Goal: Communication & Community: Answer question/provide support

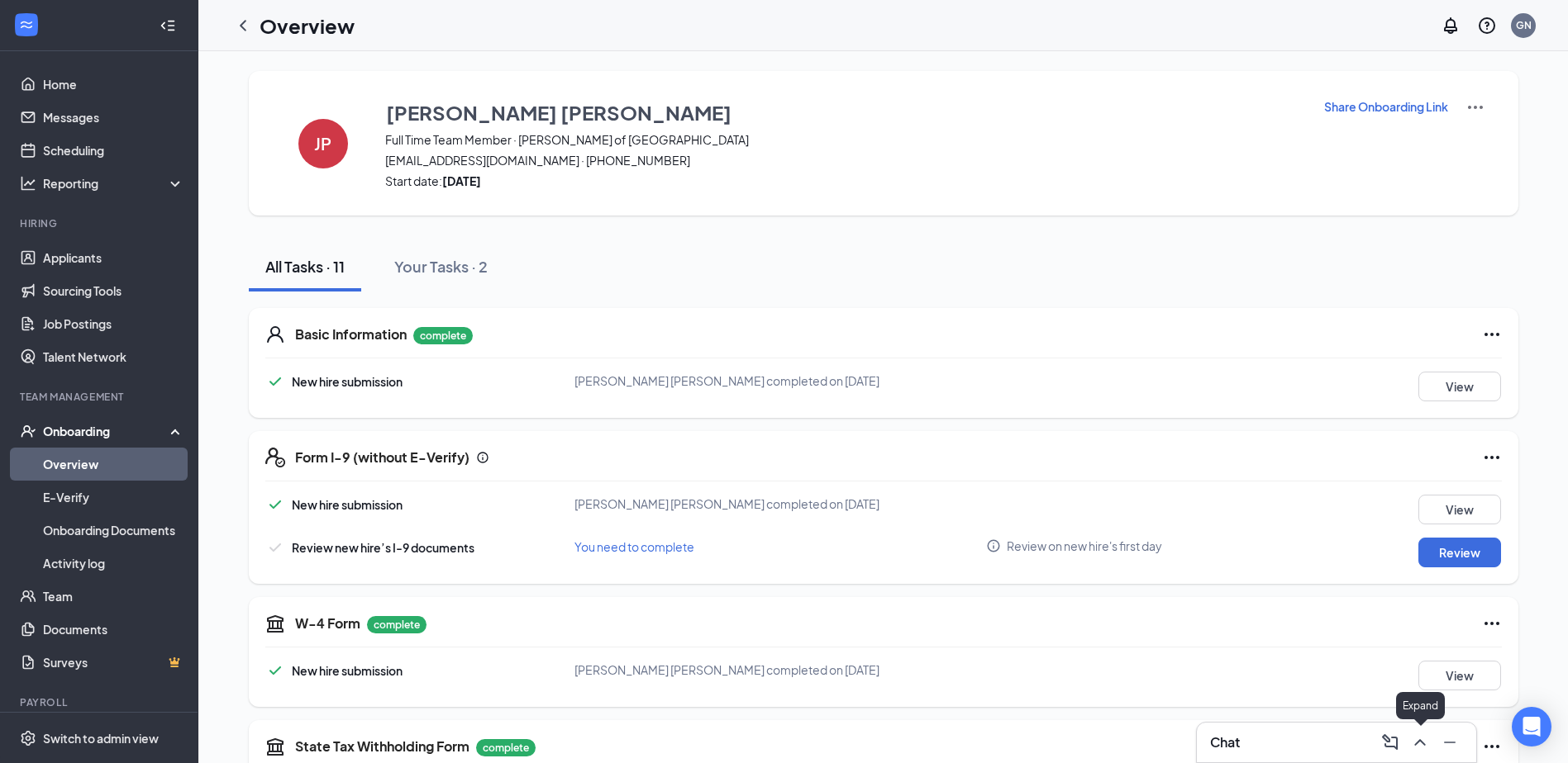
click at [1430, 754] on div at bounding box center [1417, 742] width 29 height 27
click at [1423, 750] on icon "ChevronUp" at bounding box center [1420, 742] width 20 height 20
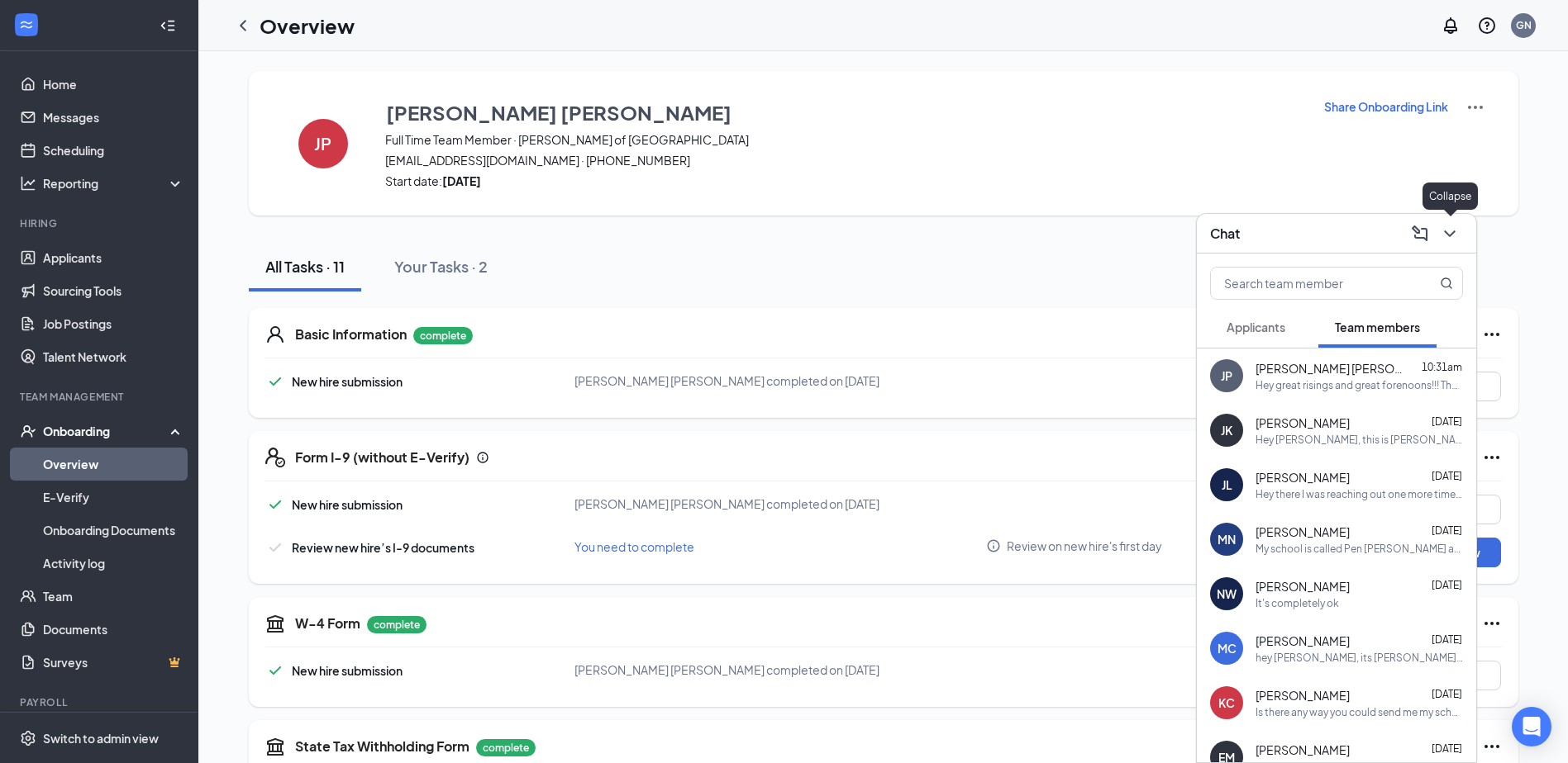
click at [1439, 229] on button at bounding box center [1450, 234] width 27 height 27
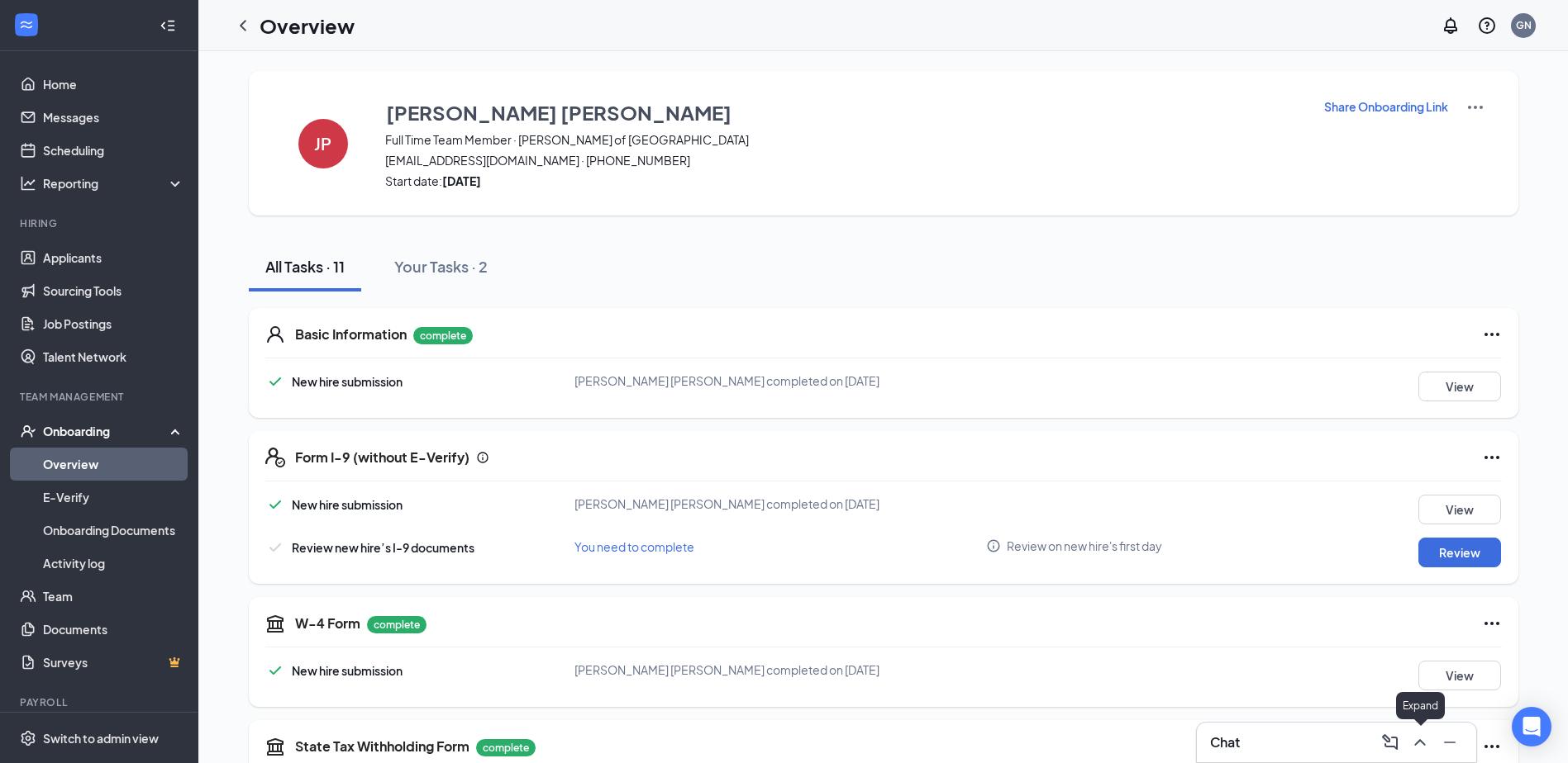
click at [1419, 734] on icon "ChevronUp" at bounding box center [1420, 742] width 20 height 20
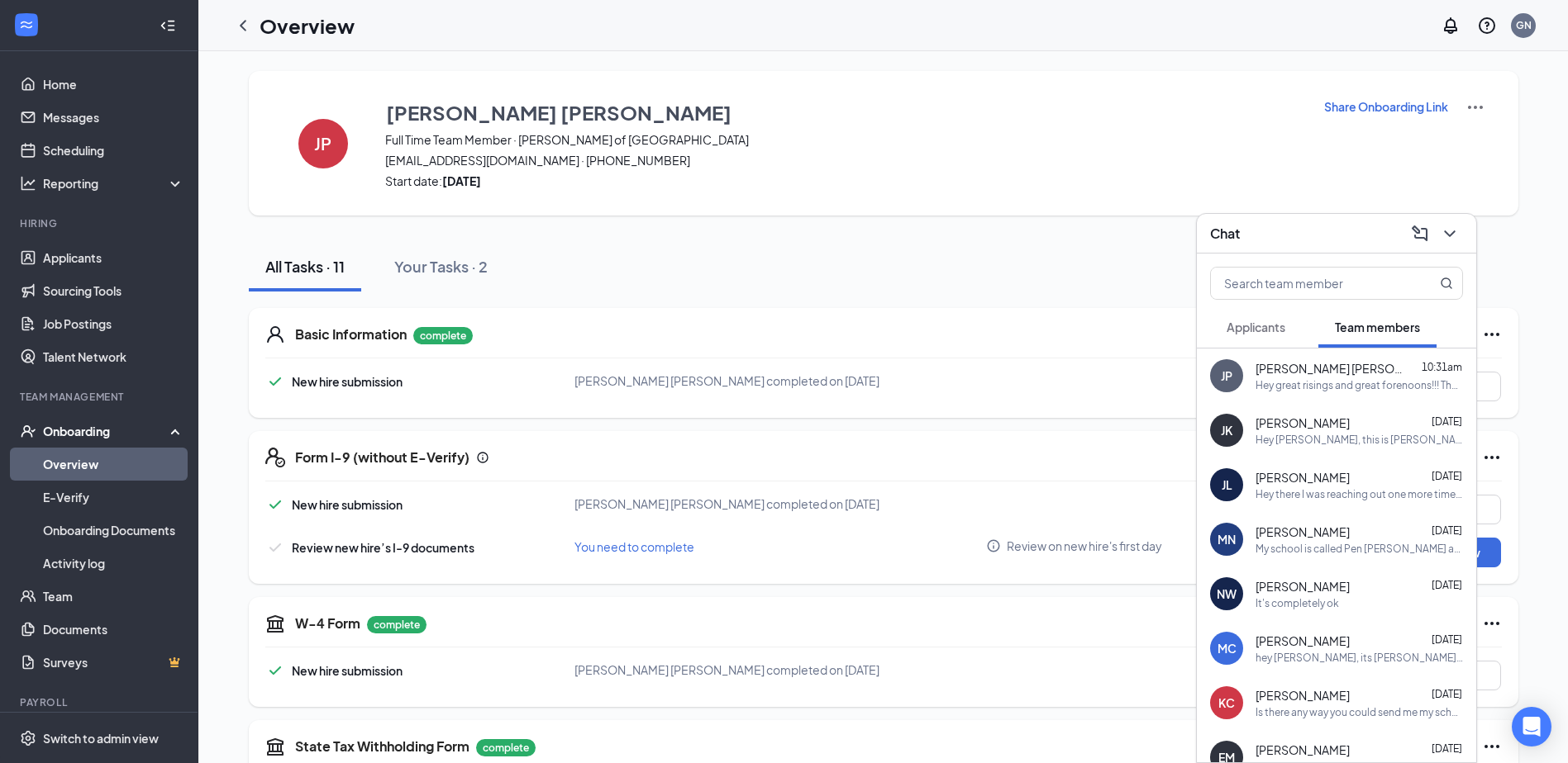
click at [1304, 400] on div "JP [PERSON_NAME] [PERSON_NAME] 10:31am Hey great risings and great forenoons!!!…" at bounding box center [1336, 375] width 279 height 54
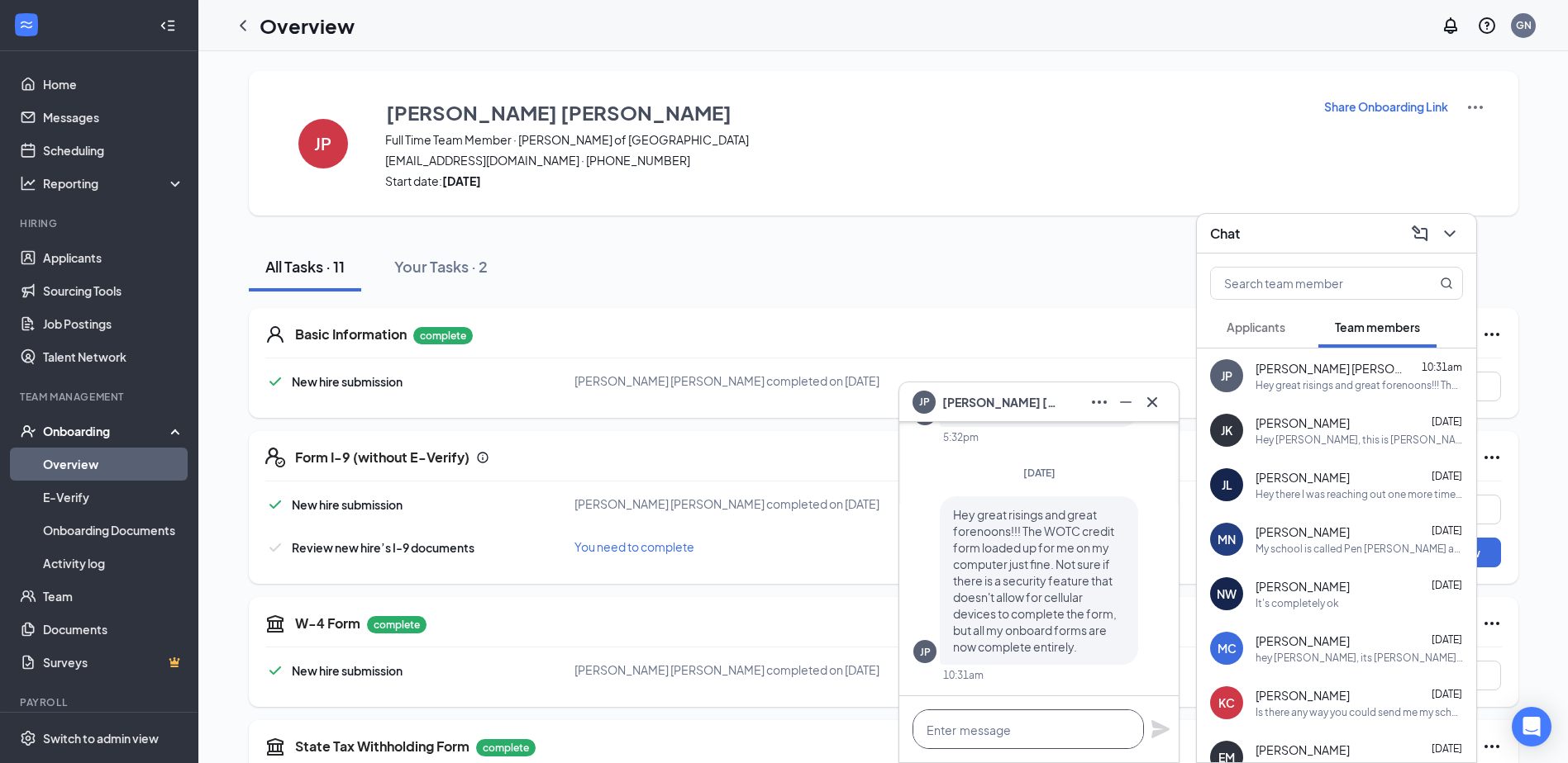
click at [1052, 713] on textarea at bounding box center [1027, 729] width 231 height 39
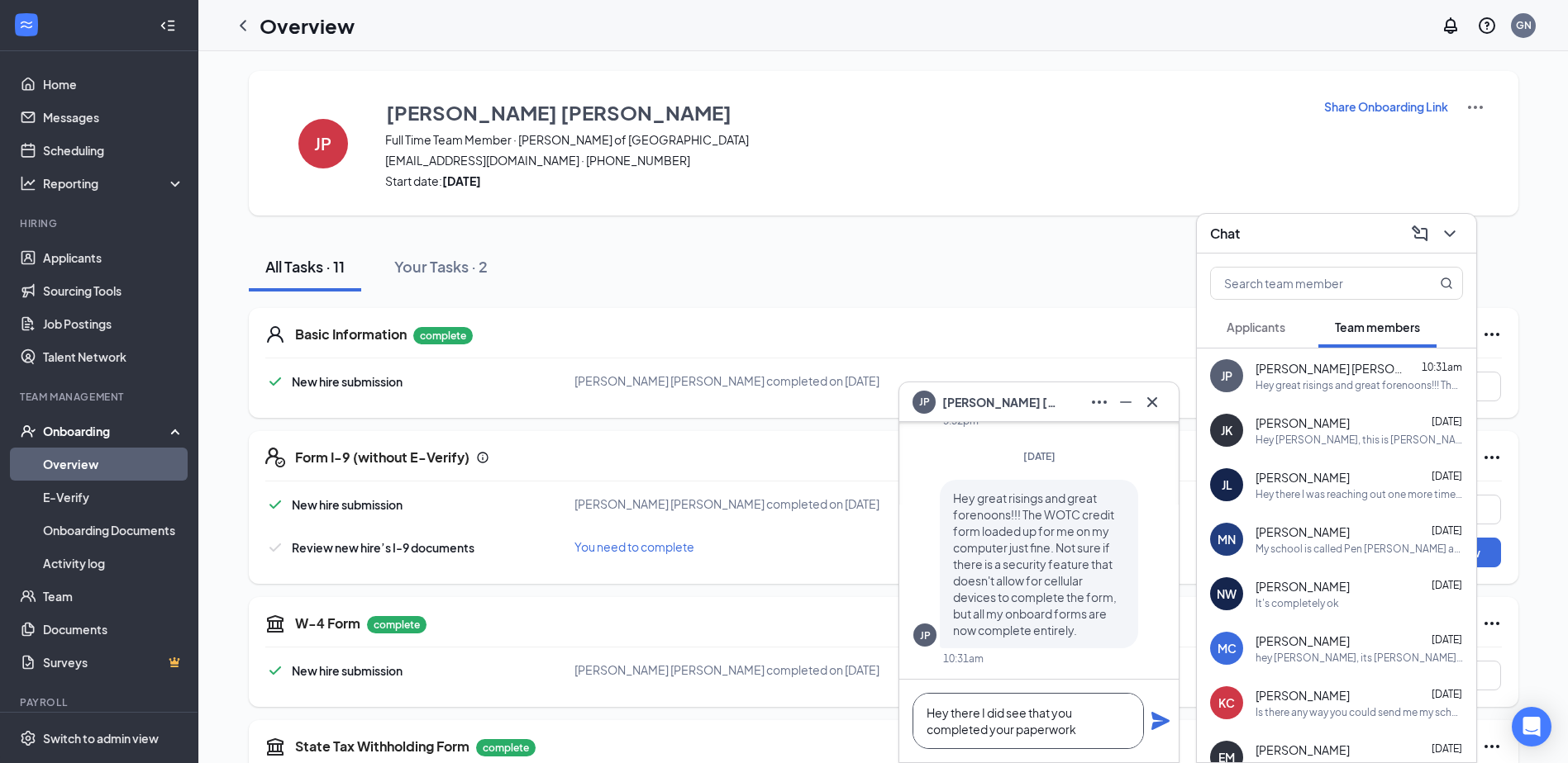
click at [1080, 726] on textarea "Hey there I did see that you completed your paperwork" at bounding box center [1027, 720] width 231 height 56
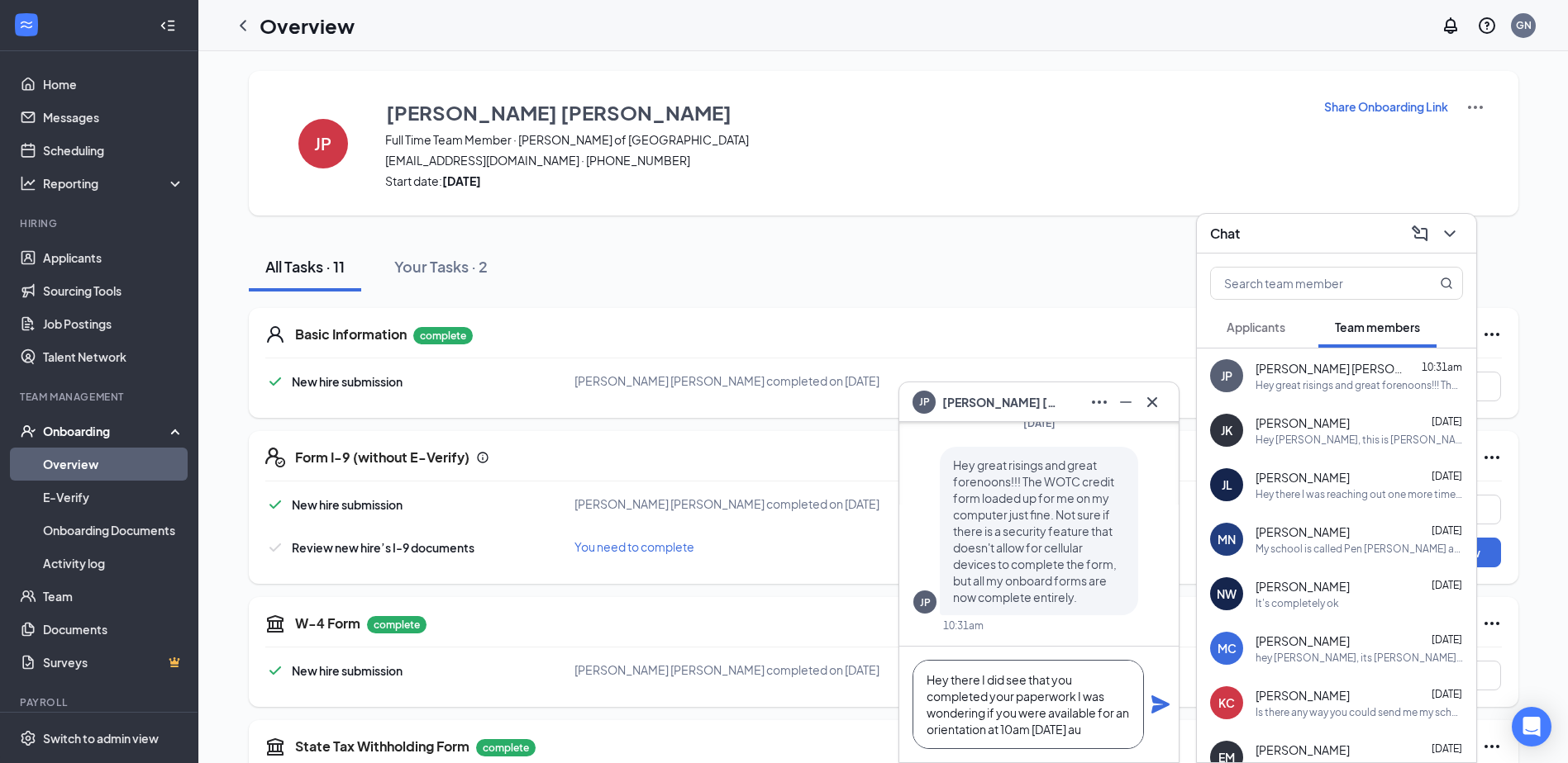
scroll to position [17, 0]
type textarea "Hey there I did see that you completed your paperwork I was wondering if you we…"
click at [1033, 284] on div "All Tasks · 11 Your Tasks · 2" at bounding box center [883, 267] width 1269 height 50
click at [1166, 707] on icon "Plane" at bounding box center [1160, 704] width 20 height 20
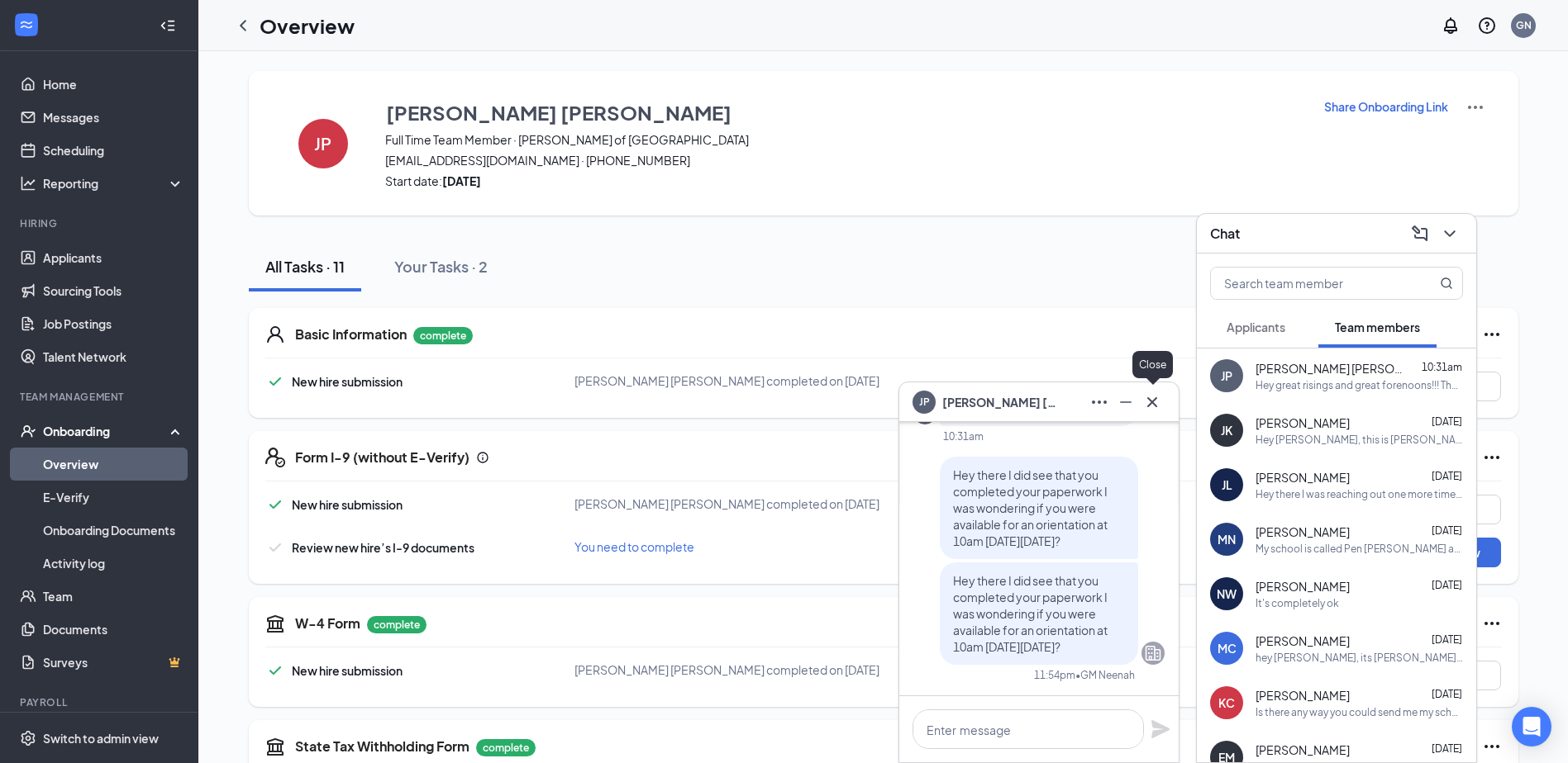
click at [1157, 413] on button at bounding box center [1152, 402] width 27 height 27
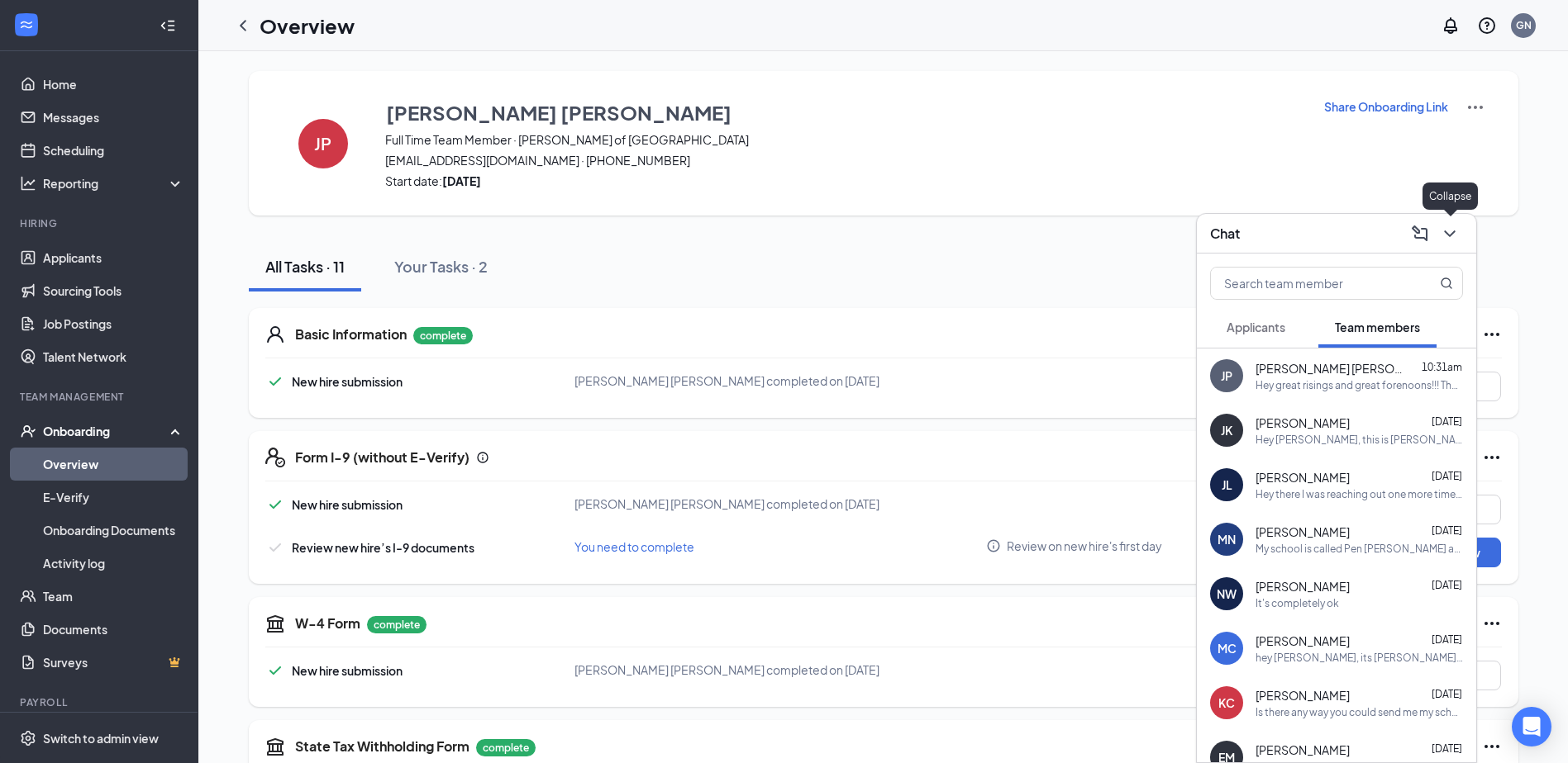
click at [1442, 238] on icon "ChevronDown" at bounding box center [1449, 234] width 20 height 20
